Goal: Check status: Check status

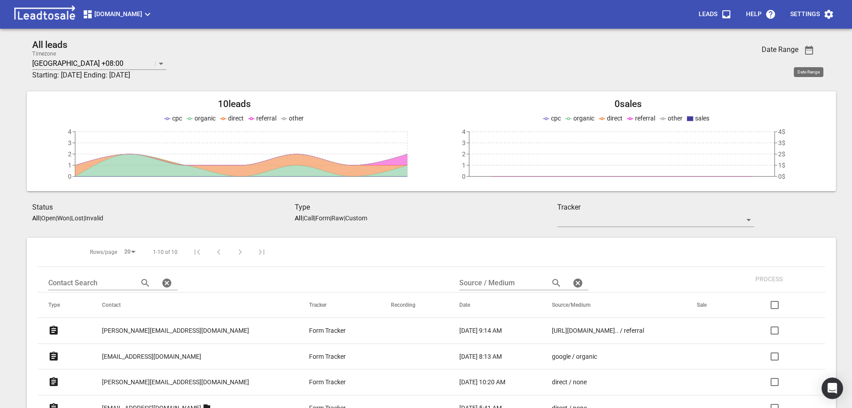
click at [811, 55] on icon "button" at bounding box center [809, 50] width 11 height 11
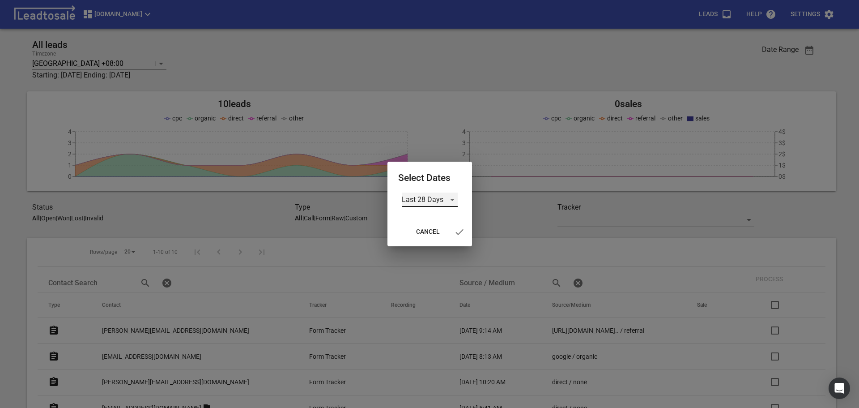
click at [451, 200] on div "Last 28 Days" at bounding box center [430, 199] width 56 height 14
click at [435, 263] on li "Custom" at bounding box center [430, 263] width 56 height 21
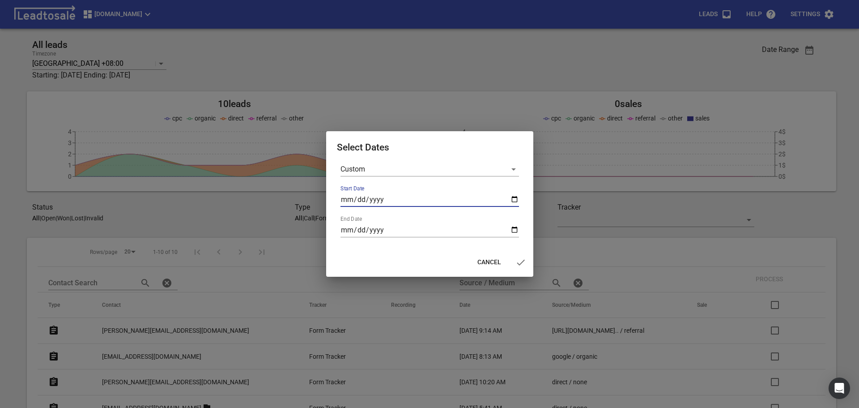
click at [513, 199] on input "Start Date" at bounding box center [429, 199] width 178 height 14
click at [514, 199] on input "Start Date" at bounding box center [429, 199] width 178 height 14
type input "2025-10-01"
click at [515, 232] on input "End Date" at bounding box center [429, 230] width 178 height 14
type input "2025-10-05"
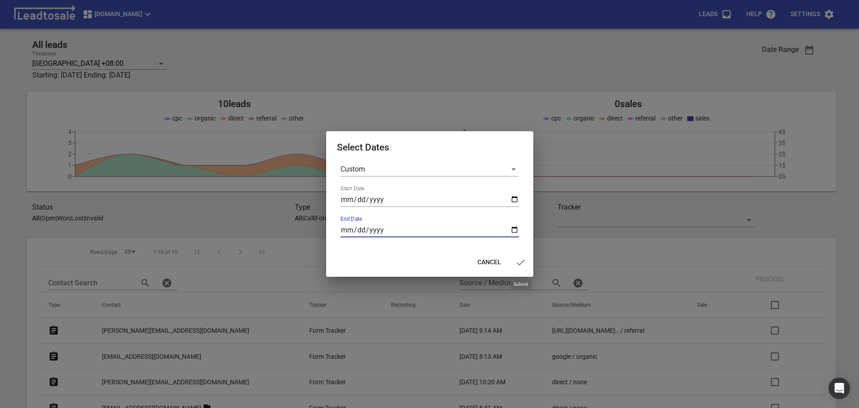
click at [525, 264] on icon "button" at bounding box center [520, 262] width 11 height 11
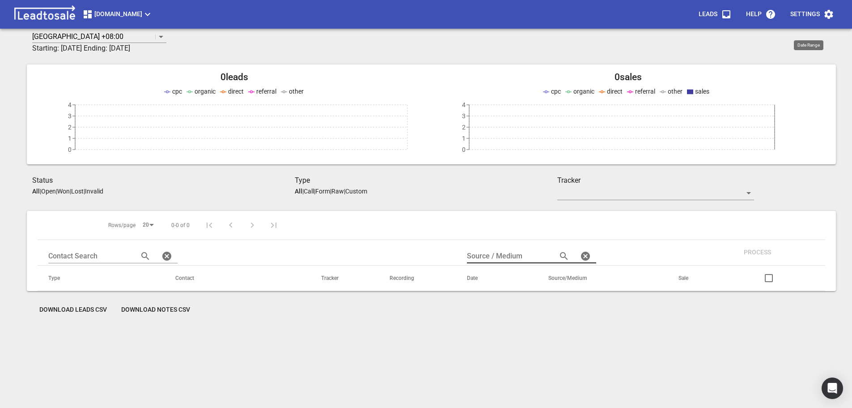
scroll to position [39, 0]
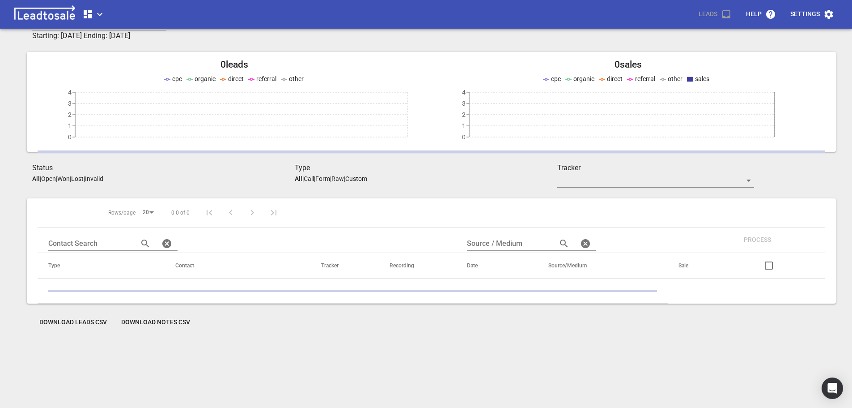
scroll to position [39, 0]
